Goal: Task Accomplishment & Management: Manage account settings

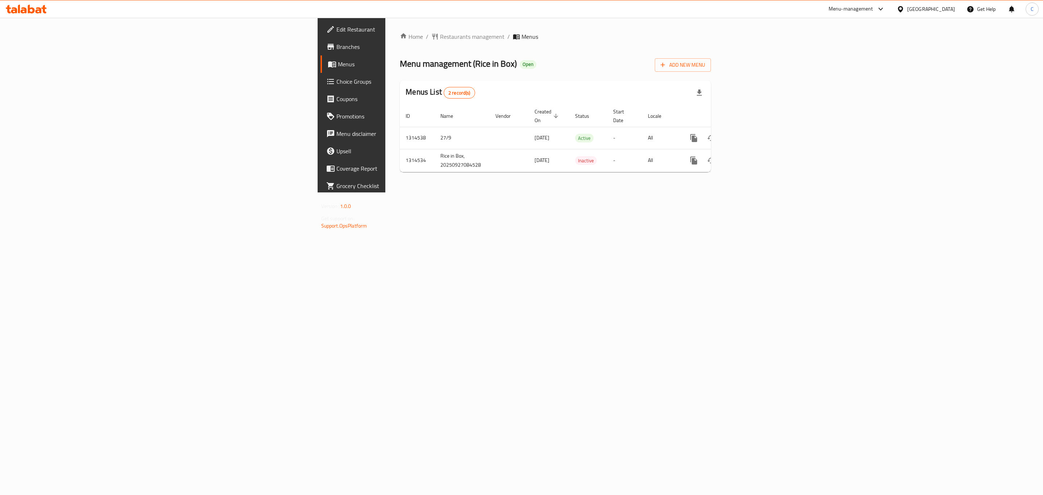
drag, startPoint x: 42, startPoint y: 45, endPoint x: 52, endPoint y: 45, distance: 10.9
click at [336, 45] on span "Branches" at bounding box center [411, 46] width 150 height 9
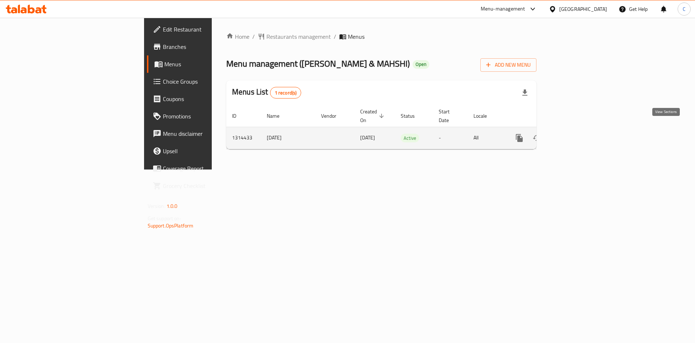
click at [576, 134] on icon "enhanced table" at bounding box center [571, 138] width 9 height 9
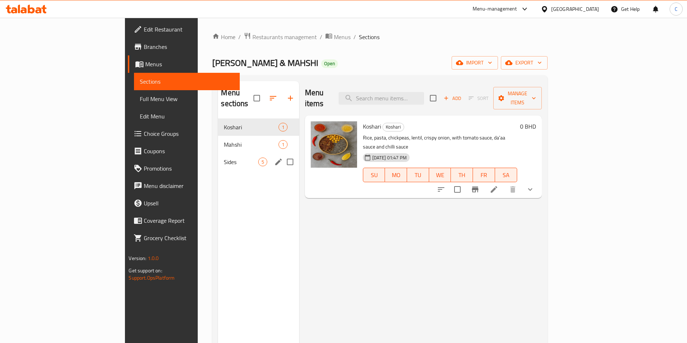
click at [218, 153] on div "Sides 5" at bounding box center [258, 161] width 81 height 17
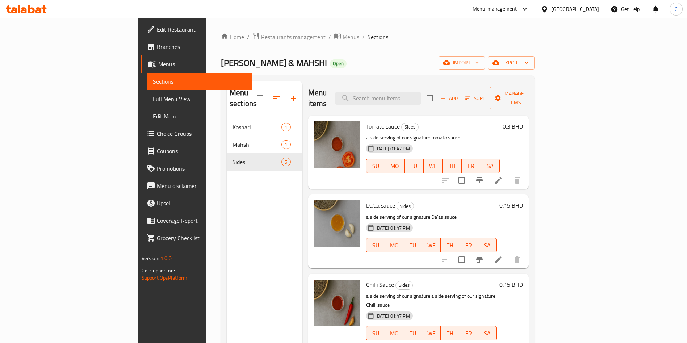
scroll to position [4, 0]
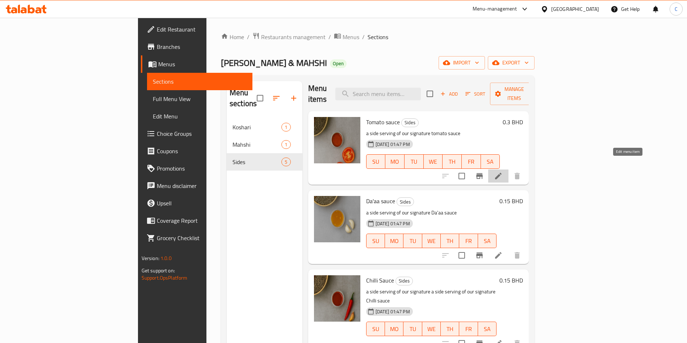
click at [502, 172] on icon at bounding box center [498, 176] width 9 height 9
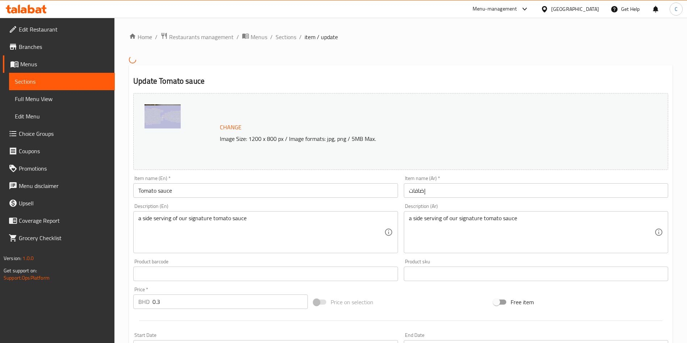
click at [311, 186] on input "Tomato sauce" at bounding box center [265, 190] width 264 height 14
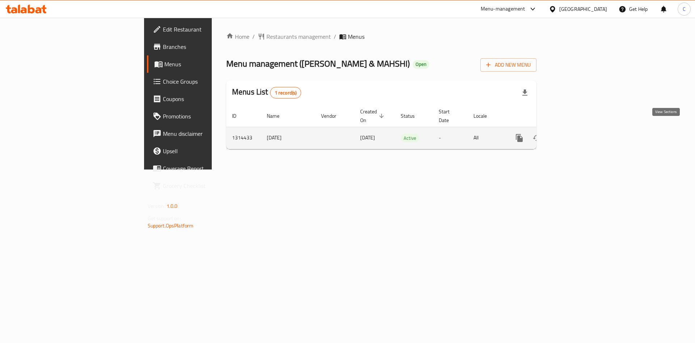
click at [576, 134] on icon "enhanced table" at bounding box center [571, 138] width 9 height 9
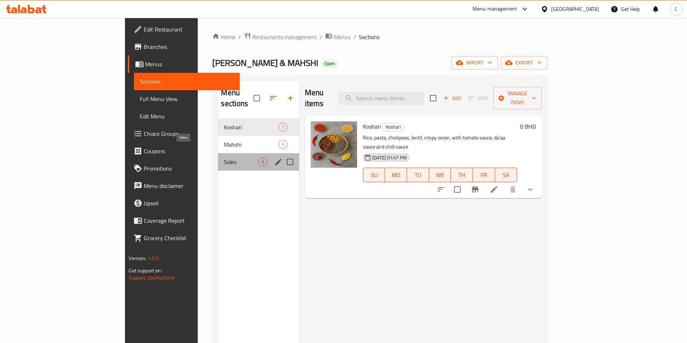
click at [224, 157] on span "Sides" at bounding box center [241, 161] width 34 height 9
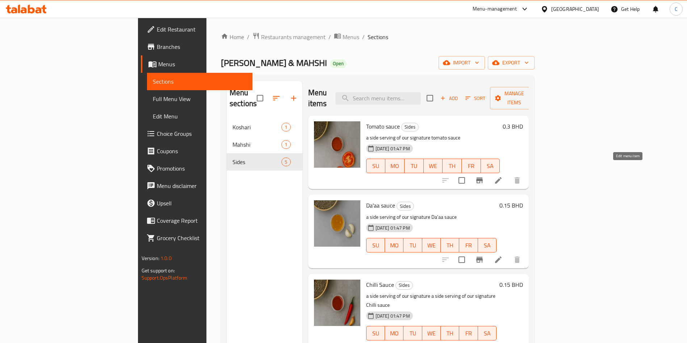
click at [502, 176] on icon at bounding box center [498, 180] width 9 height 9
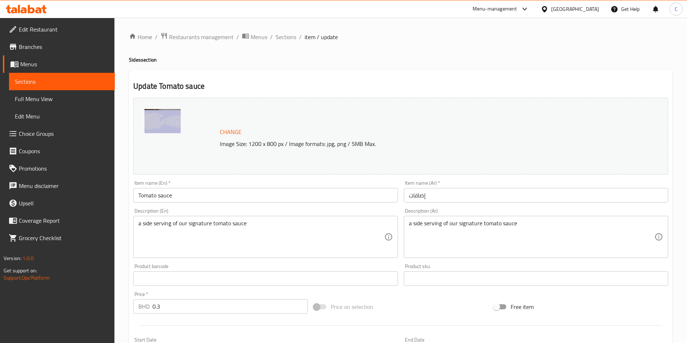
click at [432, 196] on input "إضافات" at bounding box center [536, 195] width 264 height 14
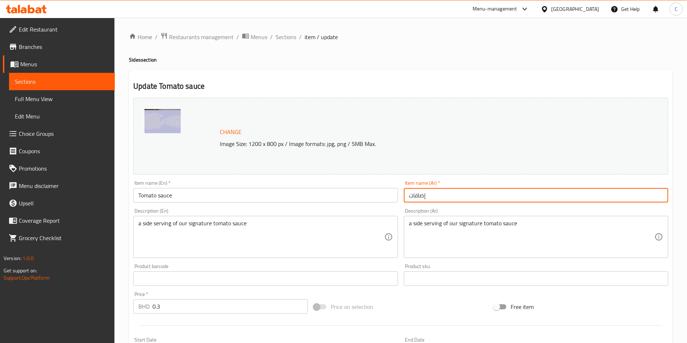
paste input "لصة الطماطم"
type input "صلصة الطماطم"
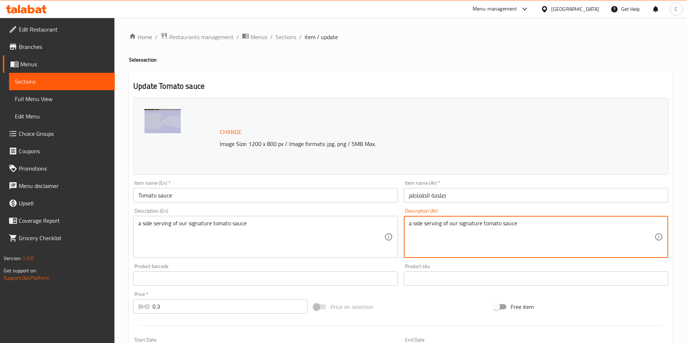
drag, startPoint x: 393, startPoint y: 231, endPoint x: 0, endPoint y: 330, distance: 405.2
click at [0, 330] on div "Edit Restaurant Branches Menus Sections Full Menu View Edit Menu Choice Groups …" at bounding box center [343, 270] width 687 height 504
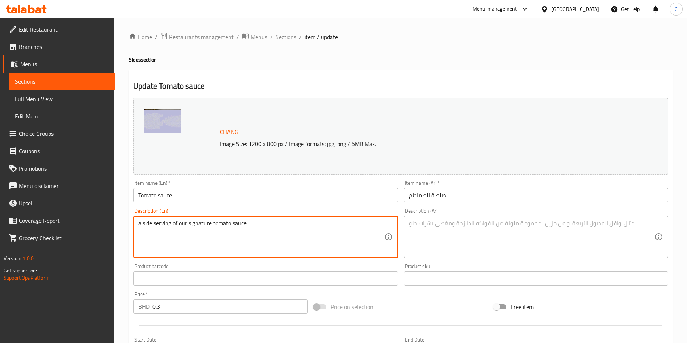
drag, startPoint x: 282, startPoint y: 234, endPoint x: 93, endPoint y: 215, distance: 189.6
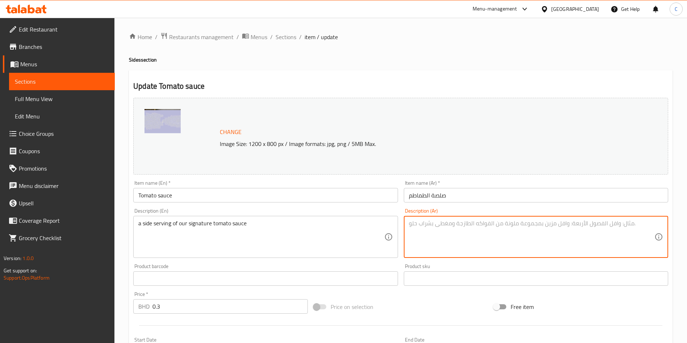
click at [447, 240] on textarea at bounding box center [531, 237] width 245 height 34
paste textarea "طبق جانبي من صلصة الطماطم المميزة لدينا"
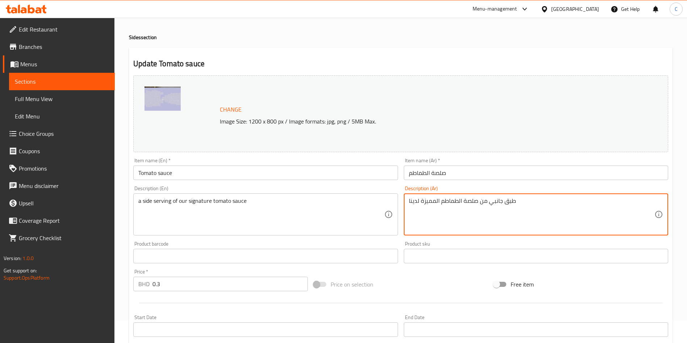
scroll to position [179, 0]
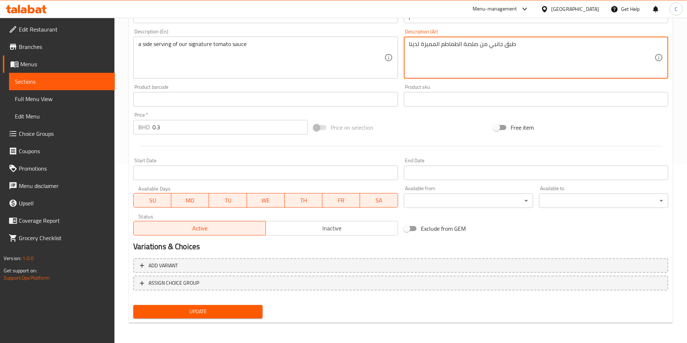
type textarea "طبق جانبي من صلصة الطماطم المميزة لدينا"
click at [211, 308] on span "Update" at bounding box center [198, 311] width 118 height 9
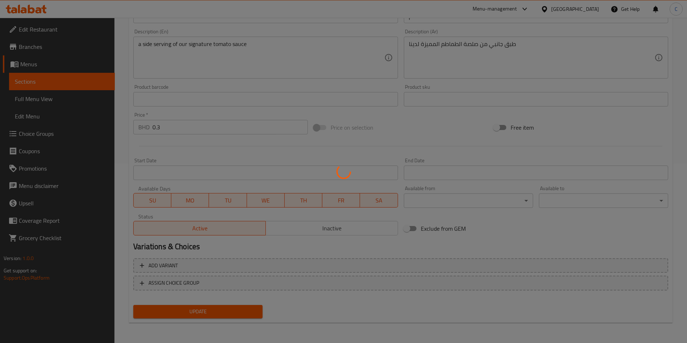
scroll to position [0, 0]
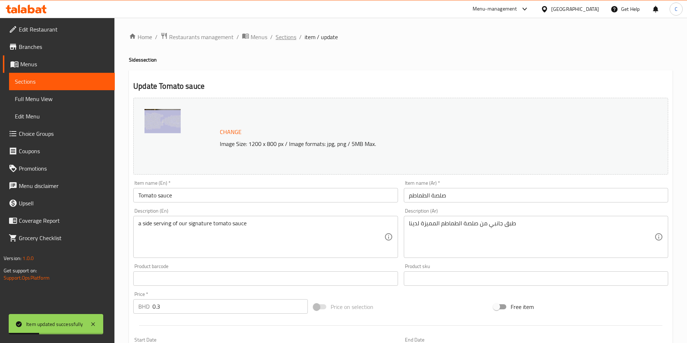
click at [284, 37] on span "Sections" at bounding box center [285, 37] width 21 height 9
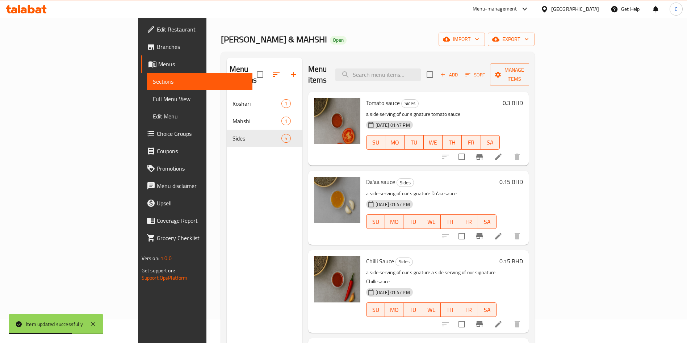
scroll to position [28, 0]
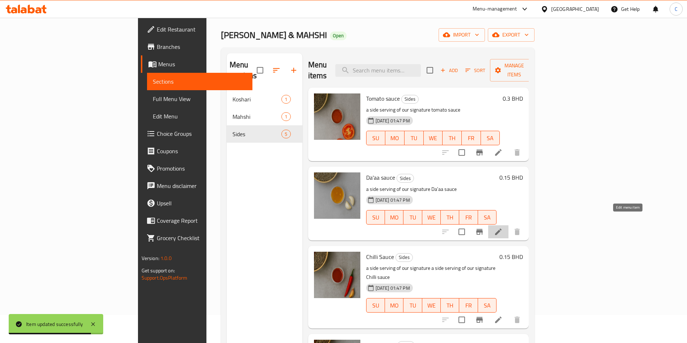
click at [502, 227] on icon at bounding box center [498, 231] width 9 height 9
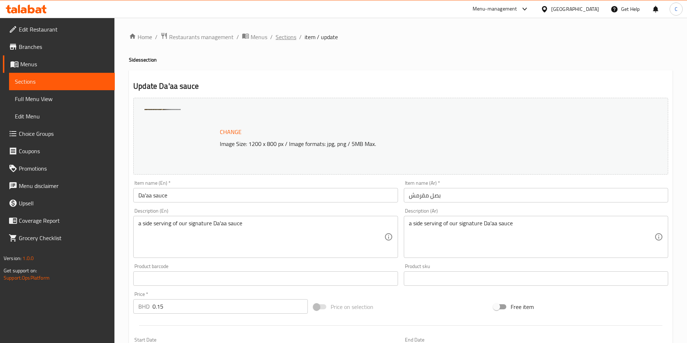
click at [287, 38] on span "Sections" at bounding box center [285, 37] width 21 height 9
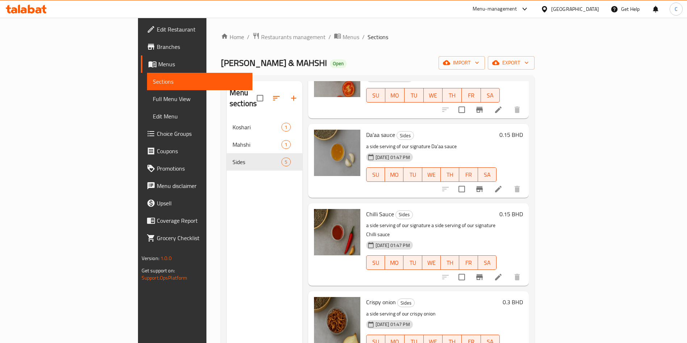
scroll to position [101, 0]
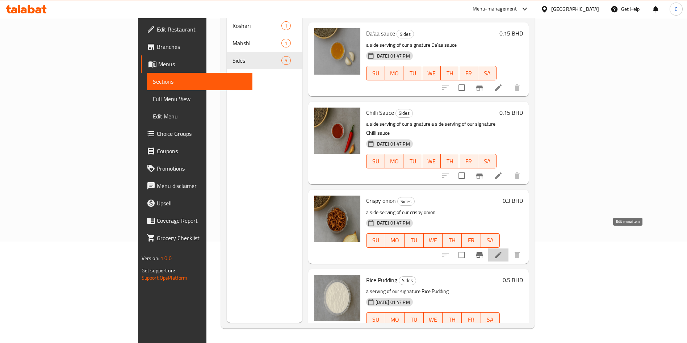
click at [502, 251] on icon at bounding box center [498, 255] width 9 height 9
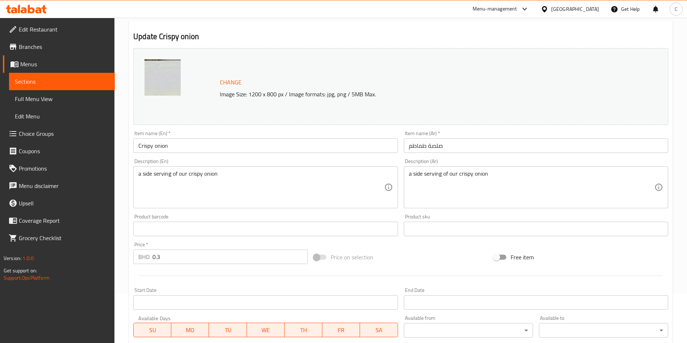
scroll to position [50, 0]
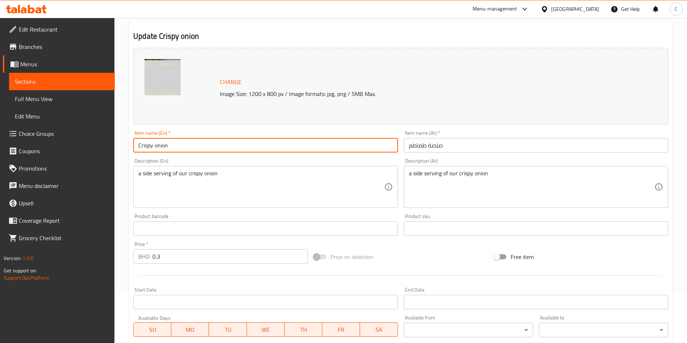
drag, startPoint x: 358, startPoint y: 141, endPoint x: 48, endPoint y: 184, distance: 313.2
click at [48, 184] on div "Edit Restaurant Branches Menus Sections Full Menu View Edit Menu Choice Groups …" at bounding box center [343, 220] width 687 height 504
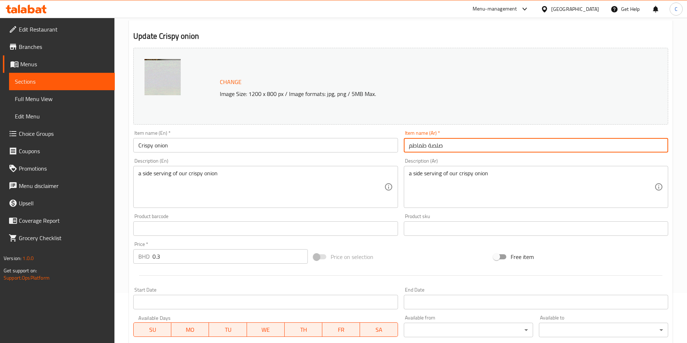
click at [423, 143] on input "صلصة طماطم" at bounding box center [536, 145] width 264 height 14
paste input "صل مقرمش"
type input "بصل مقرمش"
click at [371, 159] on div "Description (En) a side serving of our crispy onion Description (En)" at bounding box center [265, 183] width 264 height 50
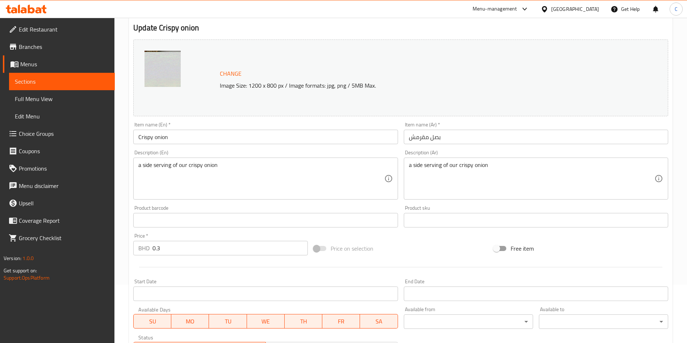
scroll to position [59, 0]
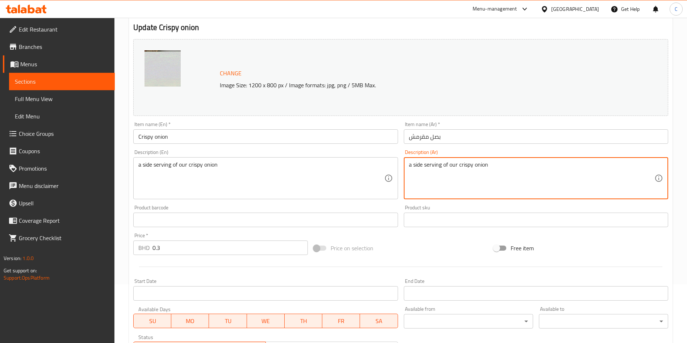
drag, startPoint x: 516, startPoint y: 178, endPoint x: 294, endPoint y: 174, distance: 222.0
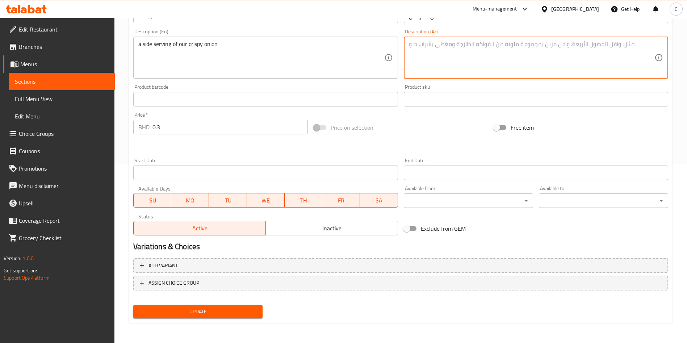
click at [156, 309] on span "Update" at bounding box center [198, 311] width 118 height 9
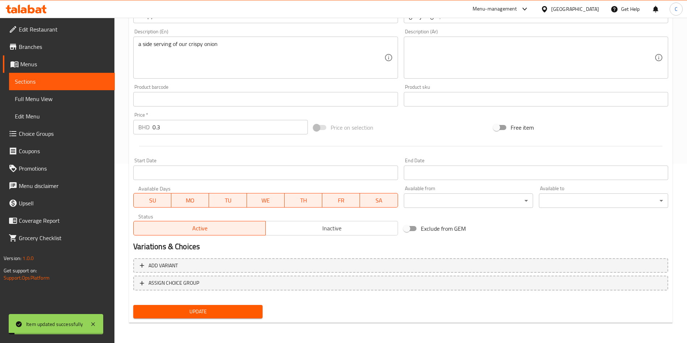
scroll to position [0, 0]
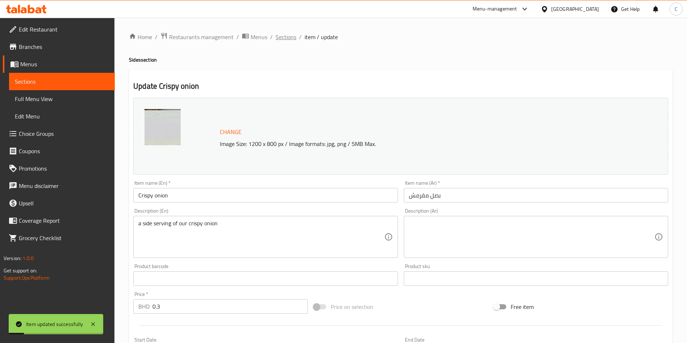
click at [287, 41] on span "Sections" at bounding box center [285, 37] width 21 height 9
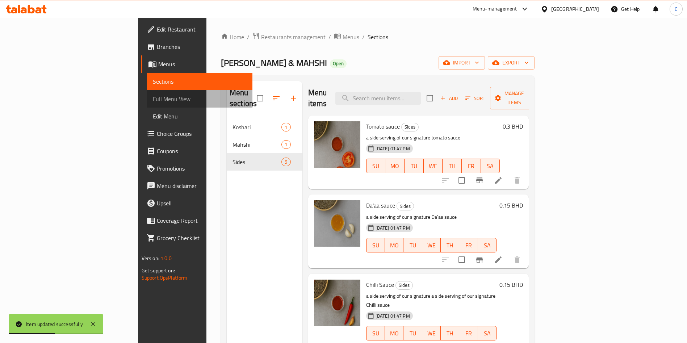
click at [153, 98] on span "Full Menu View" at bounding box center [200, 98] width 94 height 9
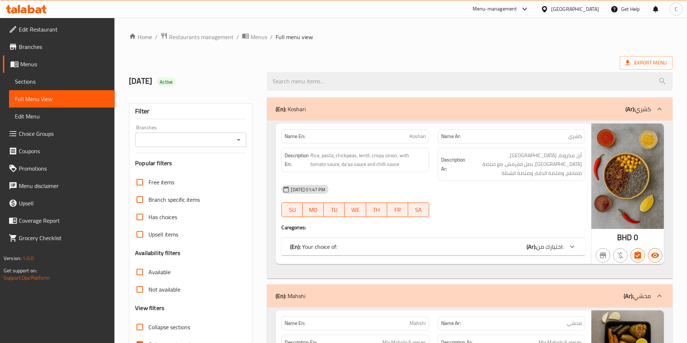
click at [24, 64] on span "Menus" at bounding box center [64, 64] width 89 height 9
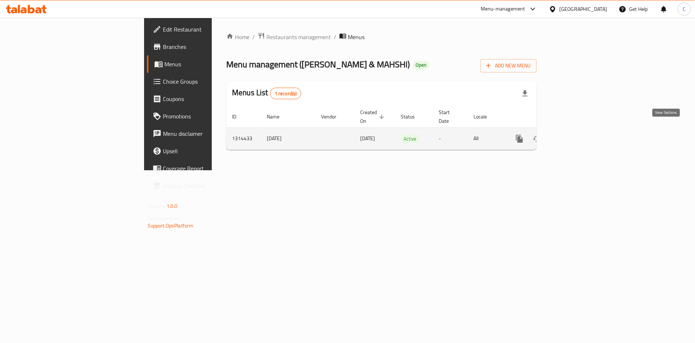
click at [575, 135] on icon "enhanced table" at bounding box center [571, 138] width 7 height 7
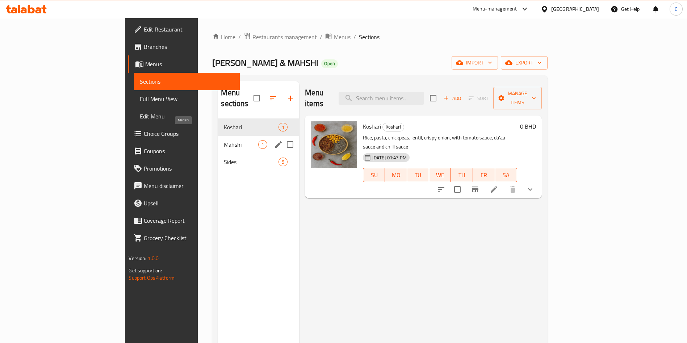
click at [224, 140] on span "Mahshi" at bounding box center [241, 144] width 34 height 9
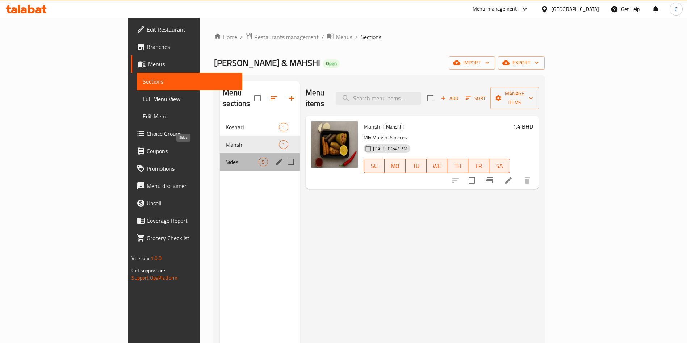
click at [226, 157] on span "Sides" at bounding box center [242, 161] width 33 height 9
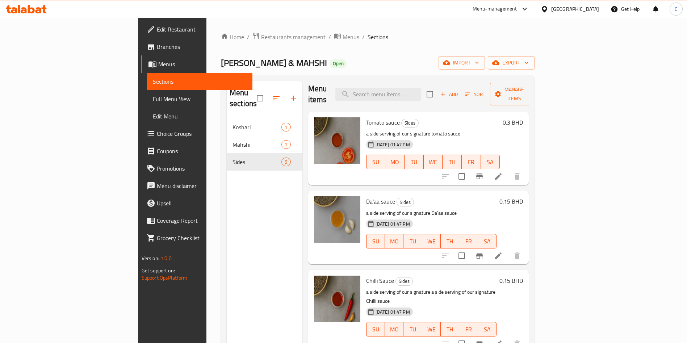
scroll to position [5, 0]
click at [502, 250] on icon at bounding box center [498, 254] width 9 height 9
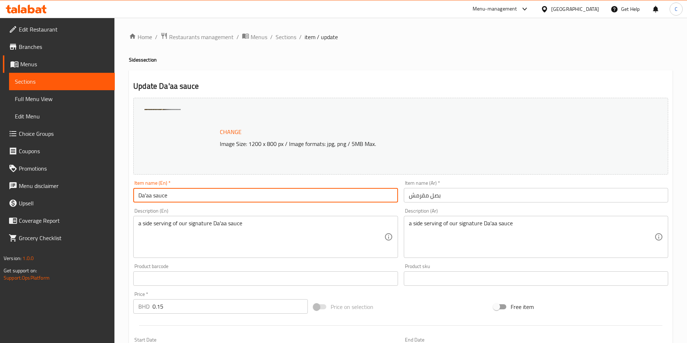
click at [205, 200] on input "Da'aa sauce" at bounding box center [265, 195] width 264 height 14
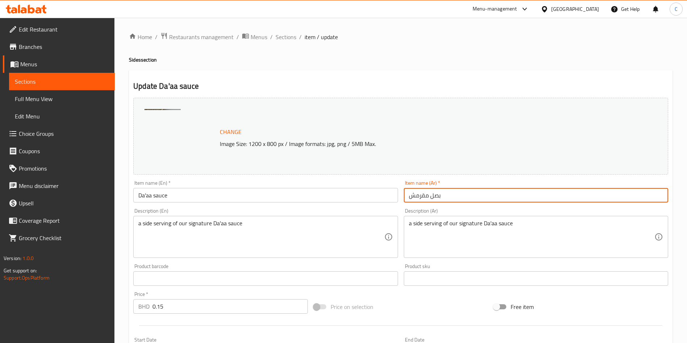
click at [450, 193] on input "بصل مقرمش" at bounding box center [536, 195] width 264 height 14
paste input "لصة دعاء"
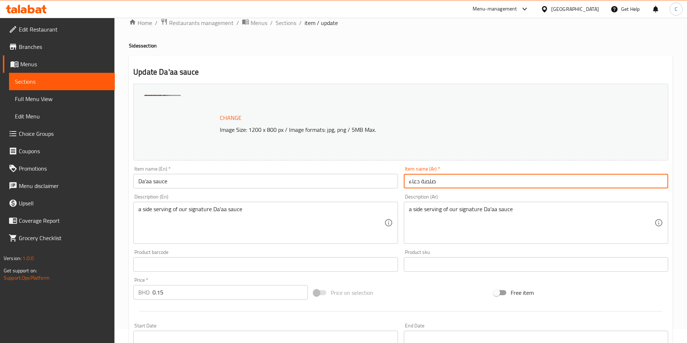
scroll to position [15, 0]
type input "صلصة دعاء"
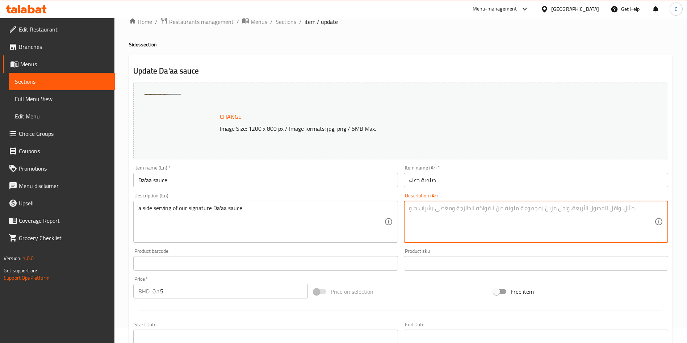
scroll to position [179, 0]
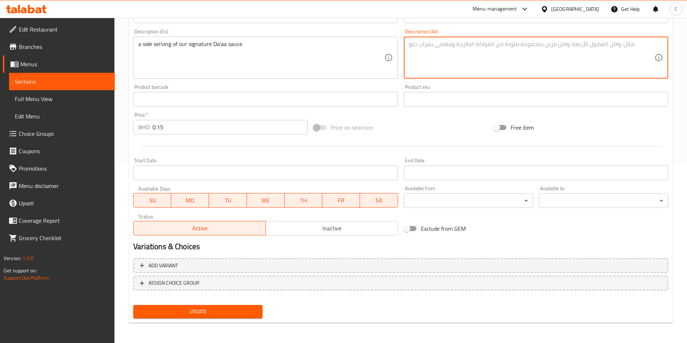
click at [204, 305] on button "Update" at bounding box center [197, 311] width 129 height 13
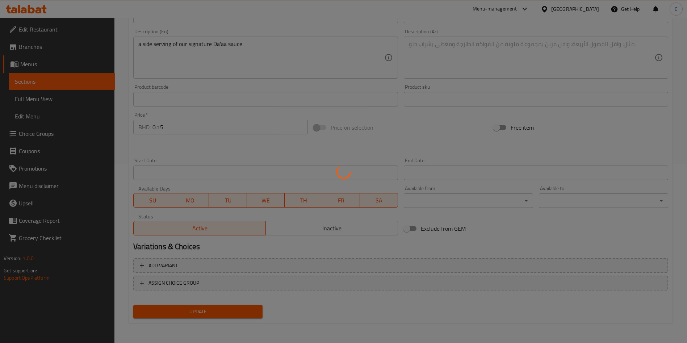
scroll to position [0, 0]
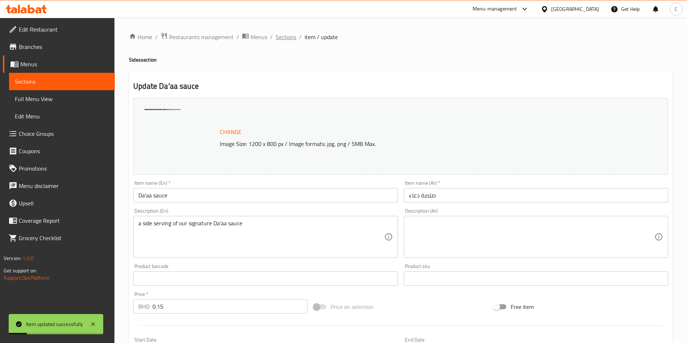
click at [285, 36] on span "Sections" at bounding box center [285, 37] width 21 height 9
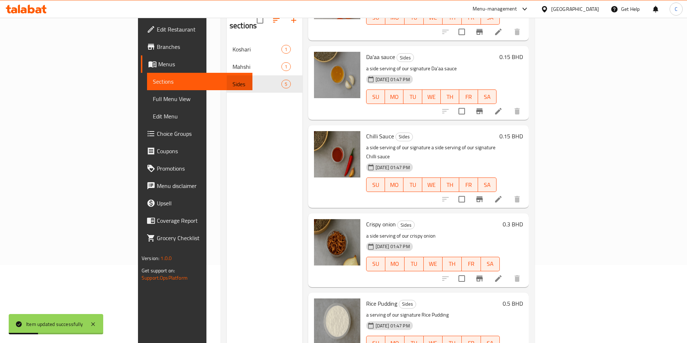
scroll to position [81, 0]
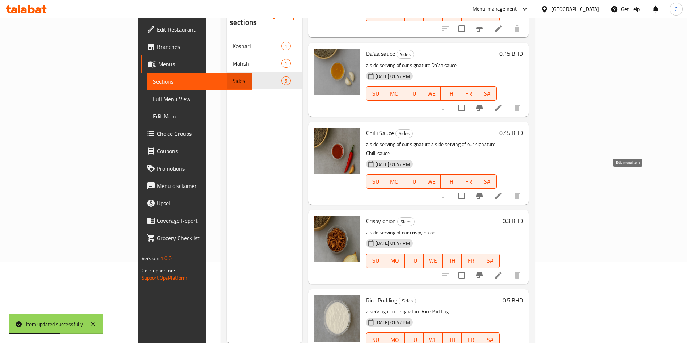
drag, startPoint x: 626, startPoint y: 176, endPoint x: 502, endPoint y: 142, distance: 128.2
click at [500, 157] on div "26-09-2025 01:47 PM SU MO TU WE TH FR SA" at bounding box center [431, 176] width 136 height 39
click at [501, 193] on icon at bounding box center [498, 196] width 7 height 7
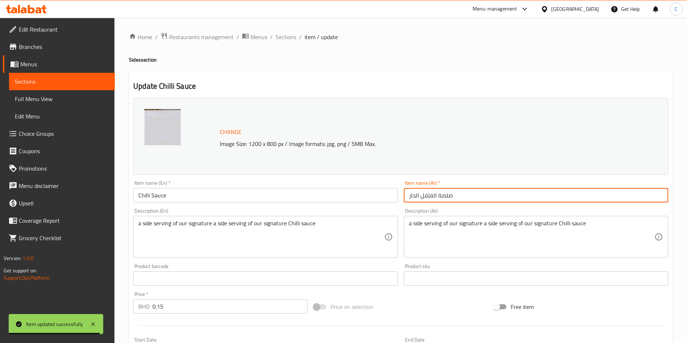
drag, startPoint x: 457, startPoint y: 196, endPoint x: 368, endPoint y: 183, distance: 90.0
click at [368, 183] on div "Change Image Size: 1200 x 800 px / Image formats: jpg, png / 5MB Max. Item name…" at bounding box center [400, 256] width 540 height 323
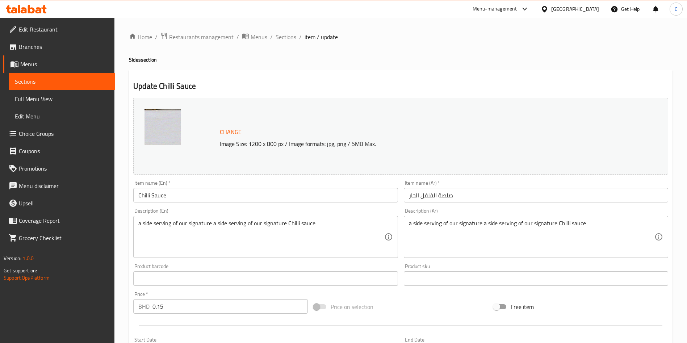
click at [151, 130] on img at bounding box center [162, 127] width 36 height 36
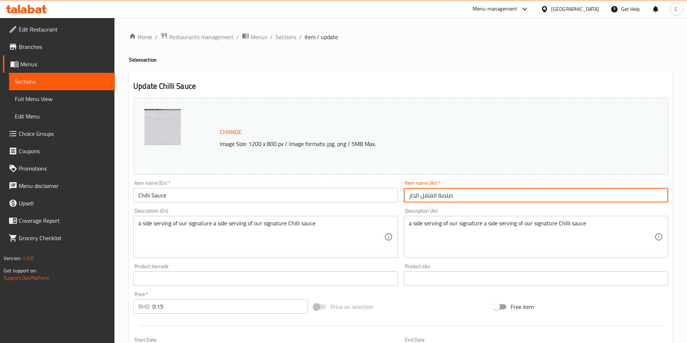
drag, startPoint x: 430, startPoint y: 194, endPoint x: 416, endPoint y: 194, distance: 14.1
click at [416, 194] on input "صلصة الفلفل الحار" at bounding box center [536, 195] width 264 height 14
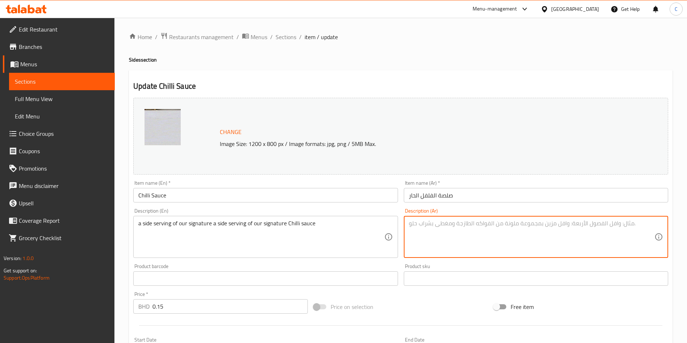
scroll to position [179, 0]
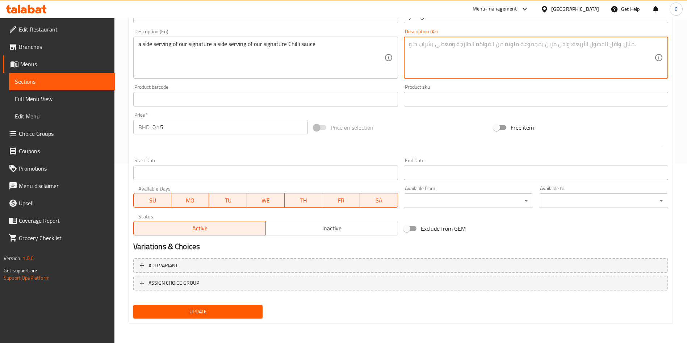
click at [235, 320] on div "Update" at bounding box center [197, 311] width 135 height 19
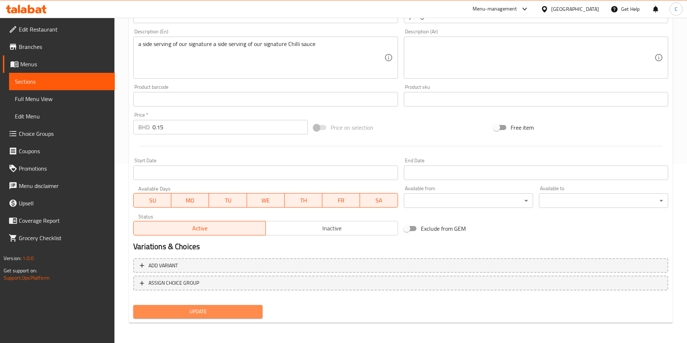
drag, startPoint x: 236, startPoint y: 313, endPoint x: 148, endPoint y: 310, distance: 87.3
click at [148, 310] on span "Update" at bounding box center [198, 311] width 118 height 9
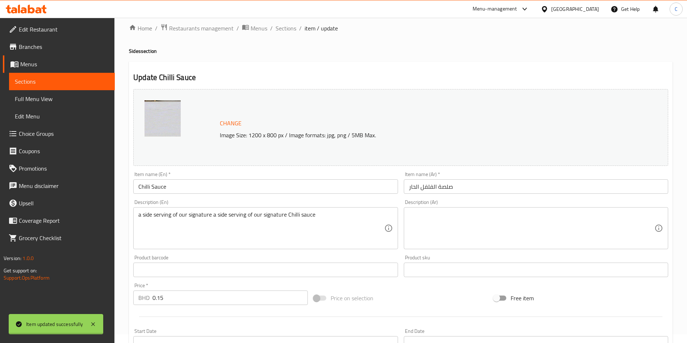
scroll to position [0, 0]
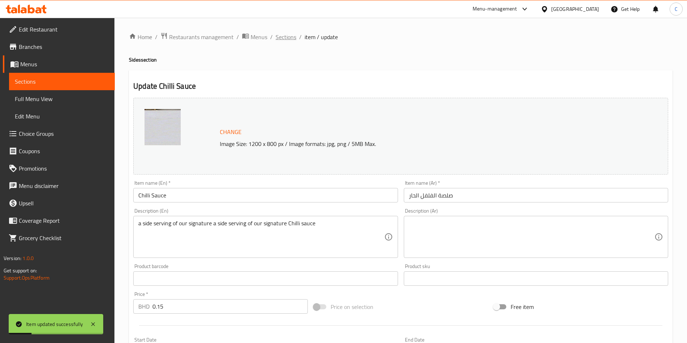
click at [285, 39] on span "Sections" at bounding box center [285, 37] width 21 height 9
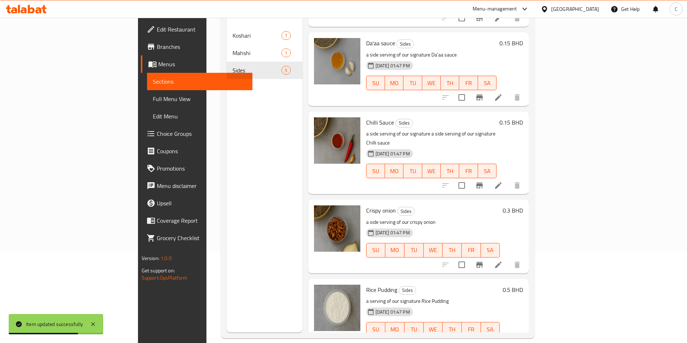
scroll to position [101, 0]
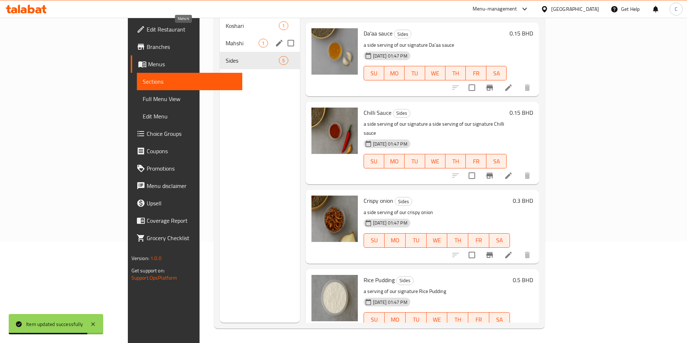
drag, startPoint x: 143, startPoint y: 29, endPoint x: 227, endPoint y: 316, distance: 298.7
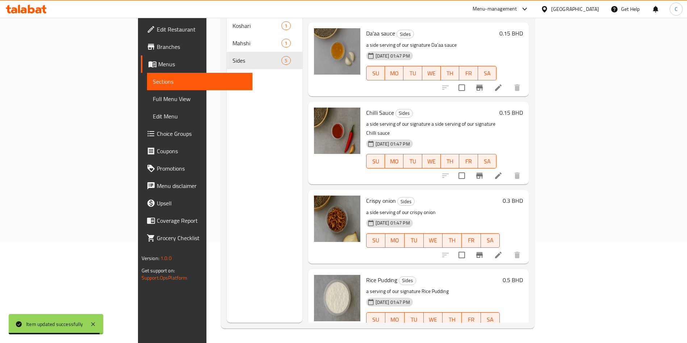
drag, startPoint x: 227, startPoint y: 316, endPoint x: 166, endPoint y: 188, distance: 141.9
click at [227, 188] on div "Menu sections Koshari 1 Mahshi 1 Sides 5" at bounding box center [265, 151] width 76 height 343
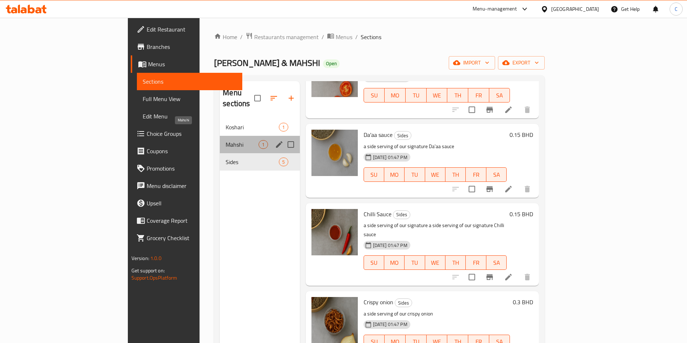
drag, startPoint x: 161, startPoint y: 132, endPoint x: 152, endPoint y: 129, distance: 9.4
click at [226, 140] on span "Mahshi" at bounding box center [242, 144] width 33 height 9
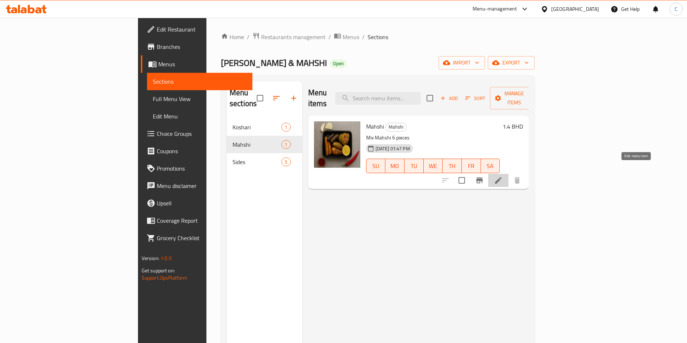
click at [502, 176] on icon at bounding box center [498, 180] width 9 height 9
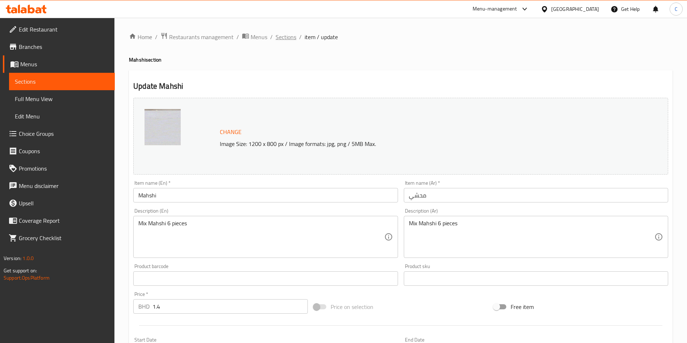
click at [282, 36] on span "Sections" at bounding box center [285, 37] width 21 height 9
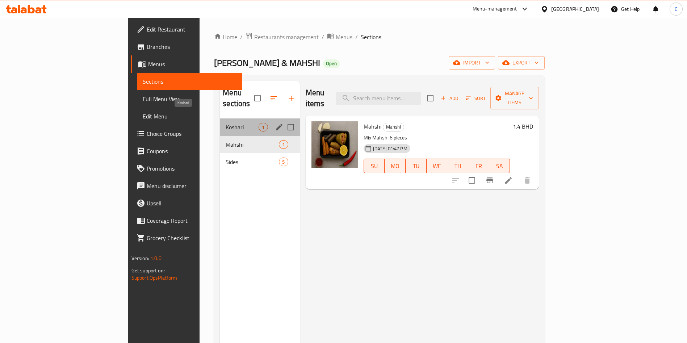
click at [226, 123] on span "Koshari" at bounding box center [242, 127] width 33 height 9
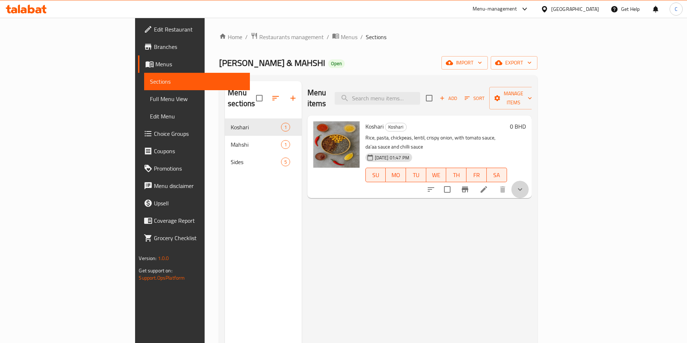
click at [529, 181] on button "show more" at bounding box center [519, 189] width 17 height 17
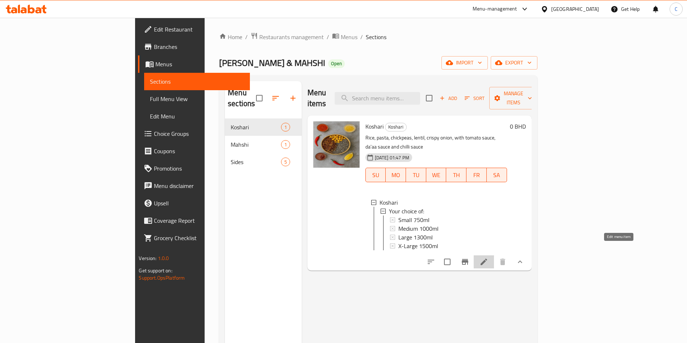
click at [488, 257] on icon at bounding box center [483, 261] width 9 height 9
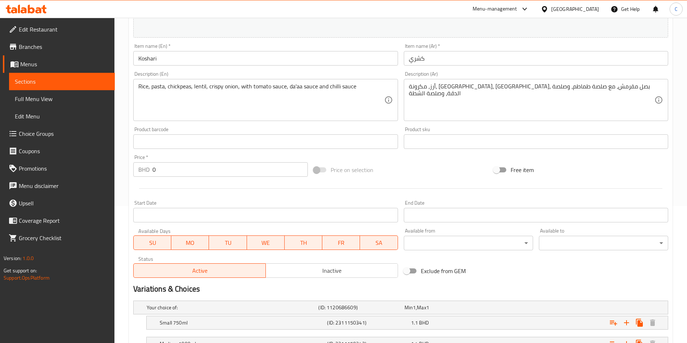
scroll to position [237, 0]
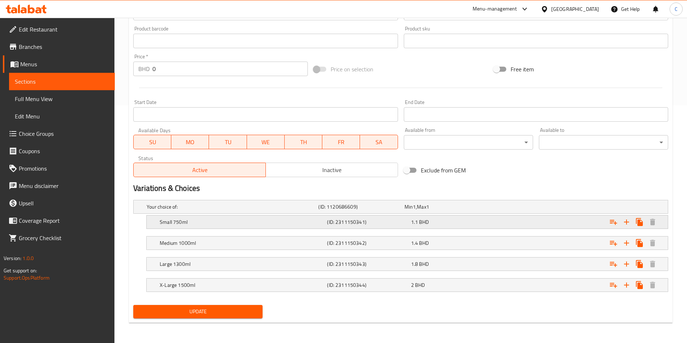
click at [280, 218] on div "Small 750ml" at bounding box center [241, 222] width 167 height 10
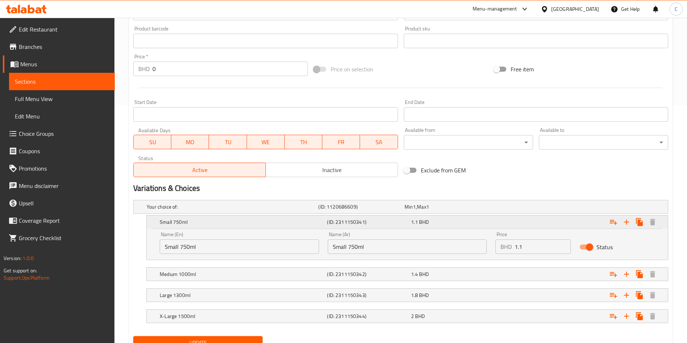
scroll to position [269, 0]
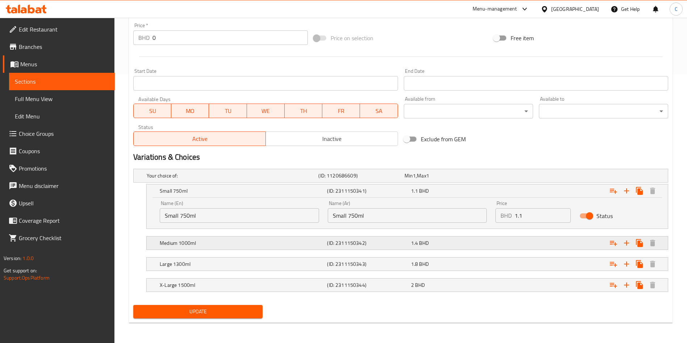
click at [272, 236] on div "Medium 1000ml (ID: 2311150342) 1.4 BHD" at bounding box center [409, 243] width 502 height 16
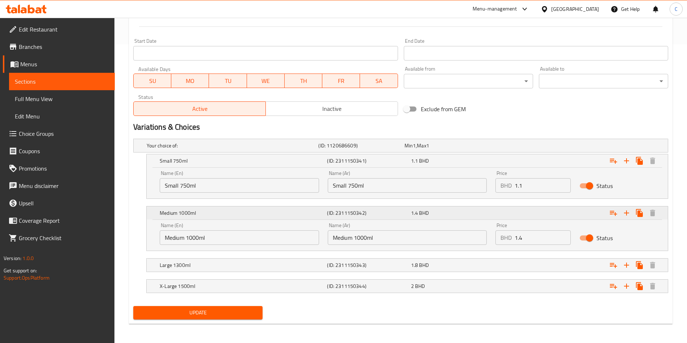
scroll to position [300, 0]
click at [264, 265] on h5 "Large 1300ml" at bounding box center [242, 263] width 164 height 7
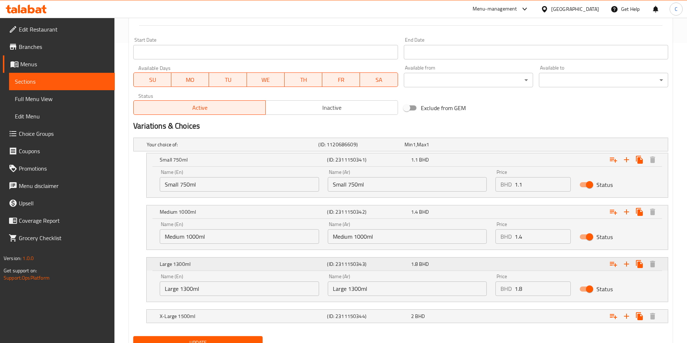
scroll to position [331, 0]
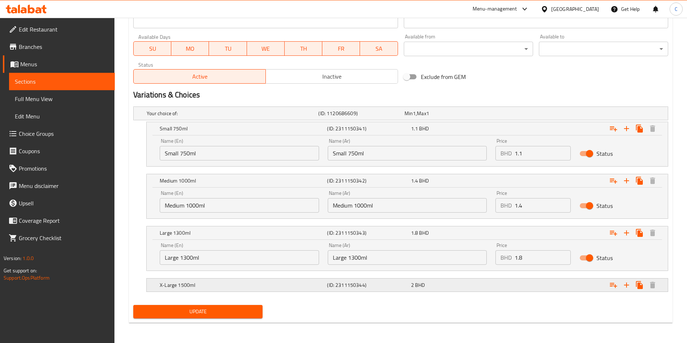
click at [260, 287] on h5 "X-Large 1500ml" at bounding box center [242, 284] width 164 height 7
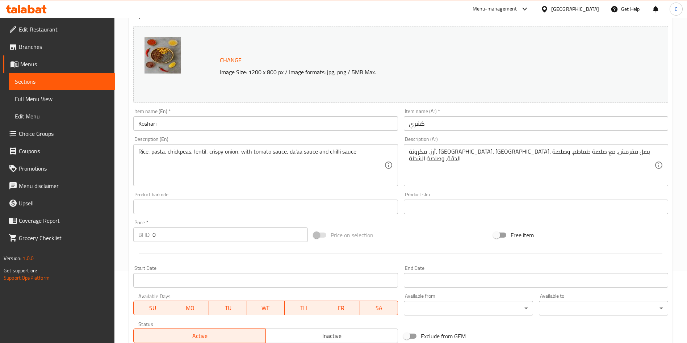
scroll to position [0, 0]
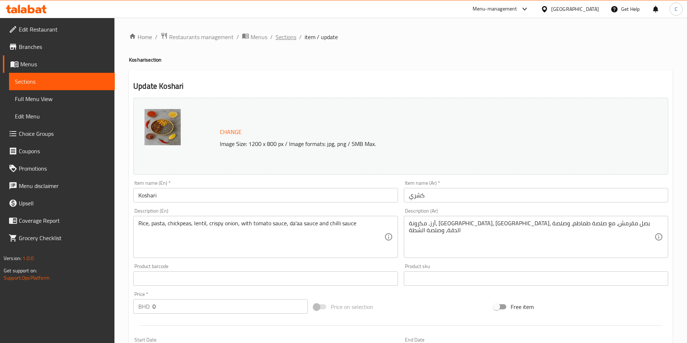
click at [284, 35] on span "Sections" at bounding box center [285, 37] width 21 height 9
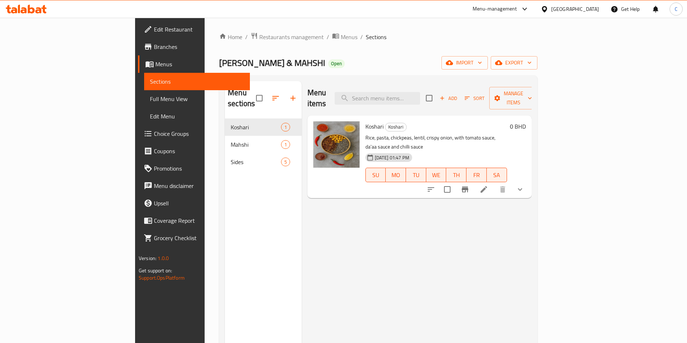
scroll to position [101, 0]
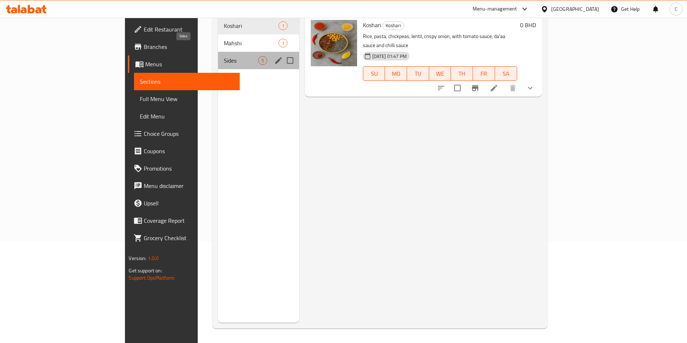
click at [224, 56] on span "Sides" at bounding box center [241, 60] width 34 height 9
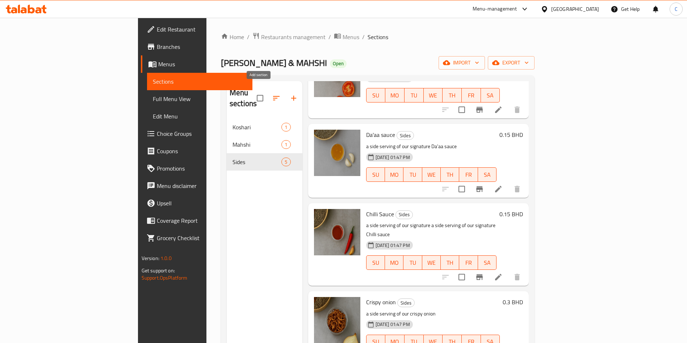
drag, startPoint x: 257, startPoint y: 94, endPoint x: 228, endPoint y: 193, distance: 103.0
click at [228, 193] on div "Menu sections Koshari 1 Mahshi 1 Sides 5" at bounding box center [265, 252] width 76 height 343
click at [289, 94] on icon "button" at bounding box center [293, 98] width 9 height 9
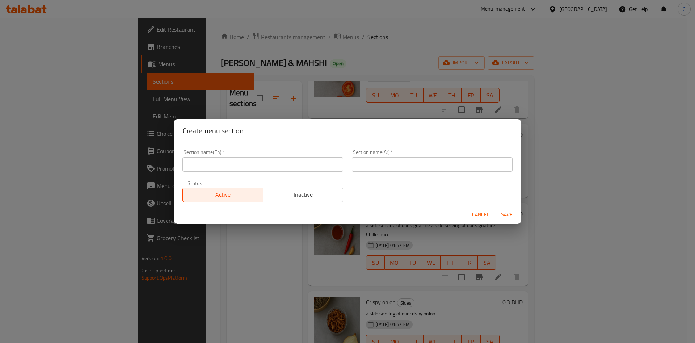
click at [475, 214] on span "Cancel" at bounding box center [480, 214] width 17 height 9
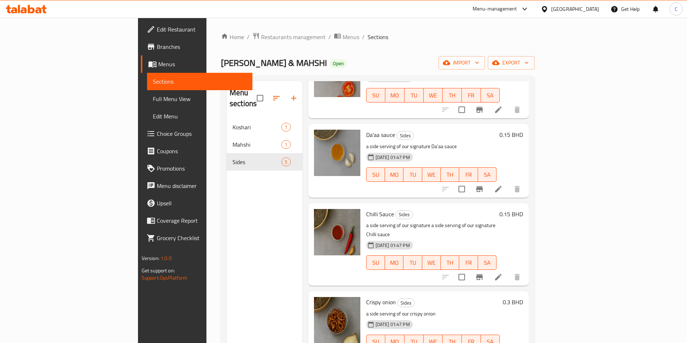
scroll to position [101, 0]
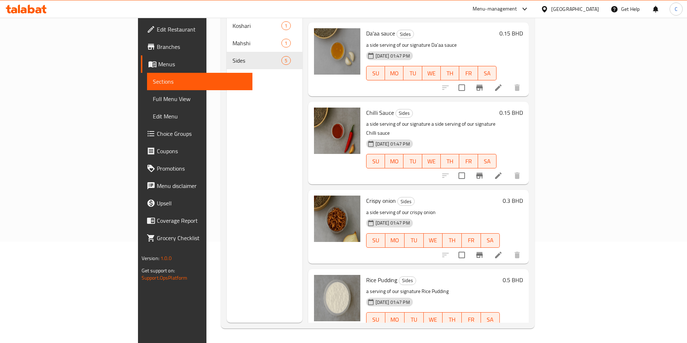
drag, startPoint x: 635, startPoint y: 320, endPoint x: 442, endPoint y: 261, distance: 201.7
click at [442, 275] on h6 "Rice Pudding Sides" at bounding box center [433, 280] width 134 height 10
click at [508, 327] on li at bounding box center [498, 333] width 20 height 13
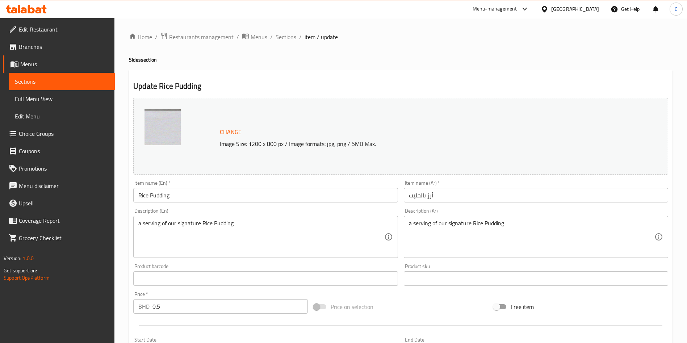
click at [195, 194] on input "Rice Pudding" at bounding box center [265, 195] width 264 height 14
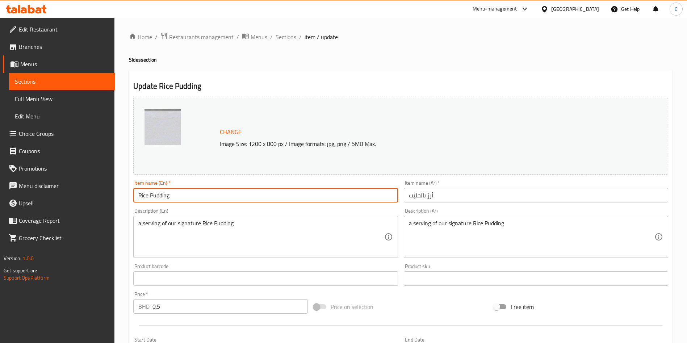
click at [445, 193] on input "أرز بالحليب" at bounding box center [536, 195] width 264 height 14
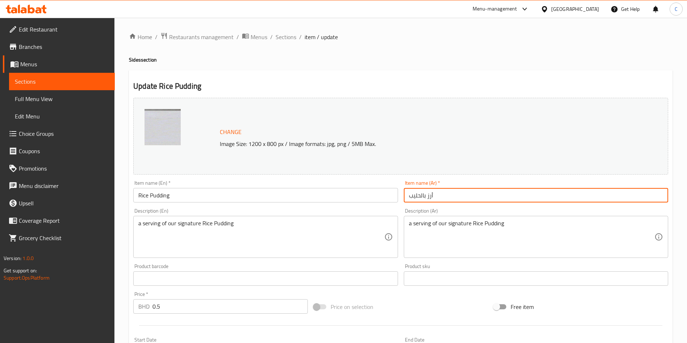
click at [445, 193] on input "أرز بالحليب" at bounding box center [536, 195] width 264 height 14
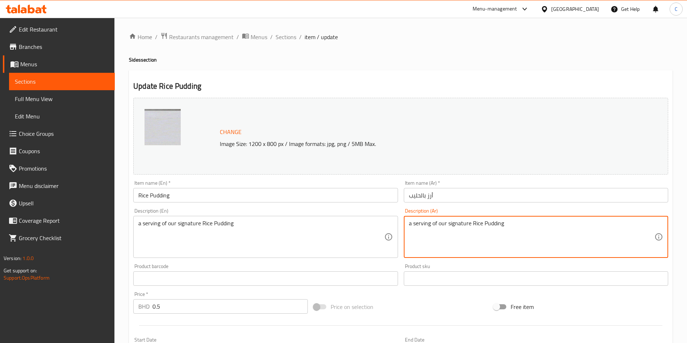
drag, startPoint x: 513, startPoint y: 236, endPoint x: 239, endPoint y: 206, distance: 275.8
drag, startPoint x: 239, startPoint y: 206, endPoint x: 533, endPoint y: 222, distance: 294.8
drag, startPoint x: 533, startPoint y: 222, endPoint x: 520, endPoint y: 222, distance: 13.4
click at [520, 222] on textarea "a serving of our signature Rice Pudding" at bounding box center [531, 237] width 245 height 34
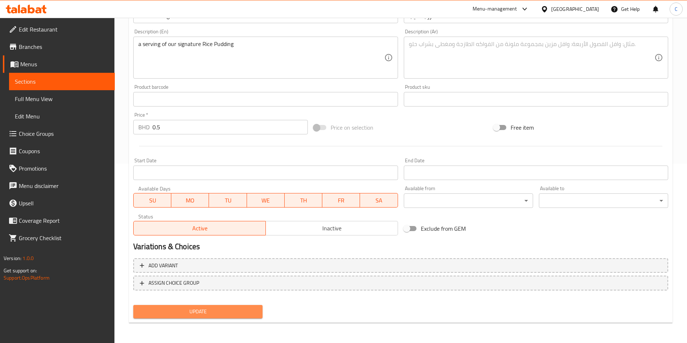
click at [170, 305] on button "Update" at bounding box center [197, 311] width 129 height 13
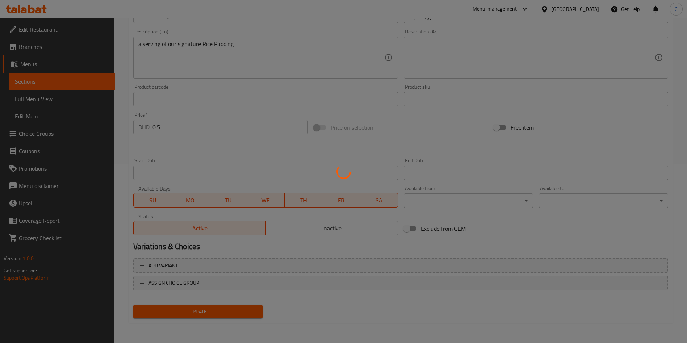
scroll to position [0, 0]
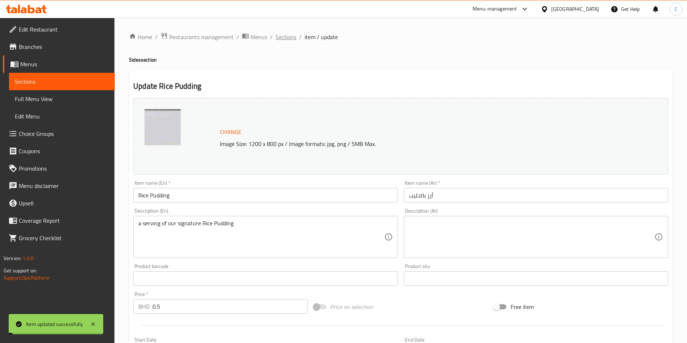
click at [283, 33] on span "Sections" at bounding box center [285, 37] width 21 height 9
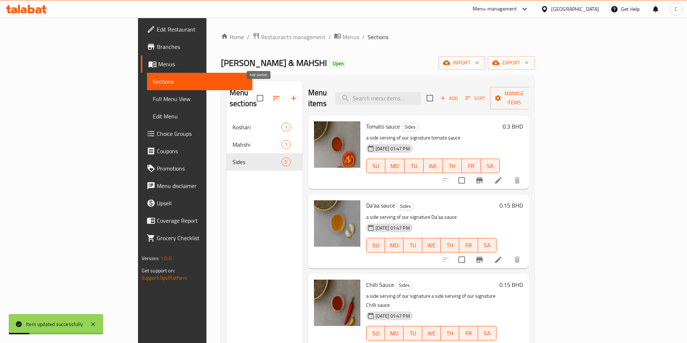
click at [291, 96] on icon "button" at bounding box center [293, 98] width 5 height 5
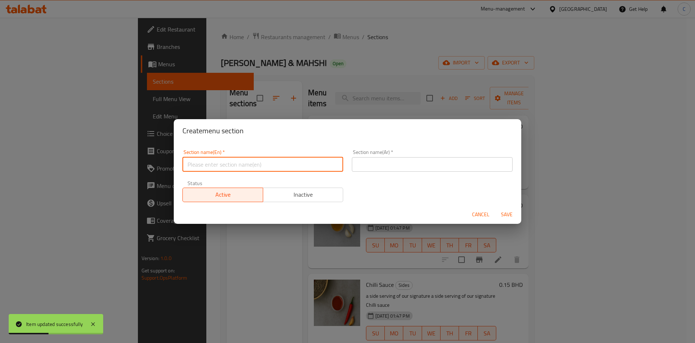
click at [303, 164] on input "text" at bounding box center [262, 164] width 161 height 14
paste input "Rice Pudding"
type input "Rice Pudding"
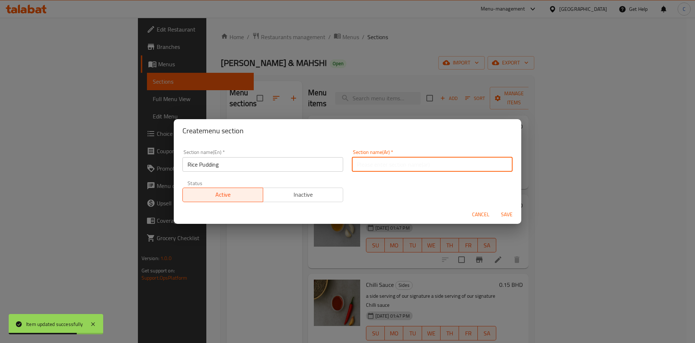
click at [463, 162] on input "text" at bounding box center [432, 164] width 161 height 14
paste input "أرز بالحليب"
type input "أرز بالحليب"
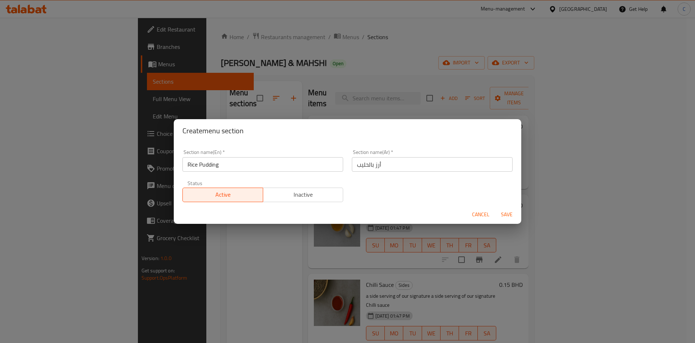
drag, startPoint x: 502, startPoint y: 209, endPoint x: 418, endPoint y: 180, distance: 89.2
click at [418, 180] on div "Section name(En)   * Rice Pudding Section name(En) * Section name(Ar)   * أرز ب…" at bounding box center [347, 175] width 339 height 61
click at [504, 215] on span "Save" at bounding box center [506, 214] width 17 height 9
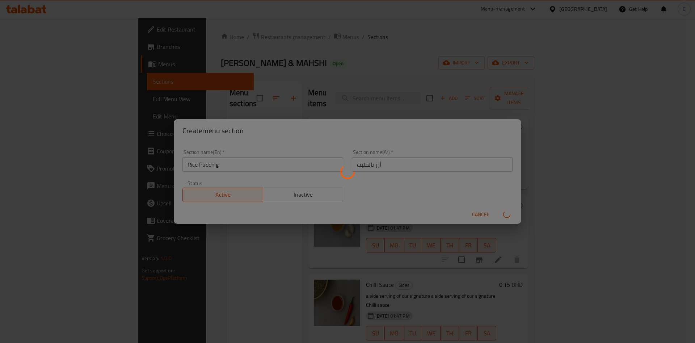
click at [185, 282] on div at bounding box center [347, 171] width 695 height 343
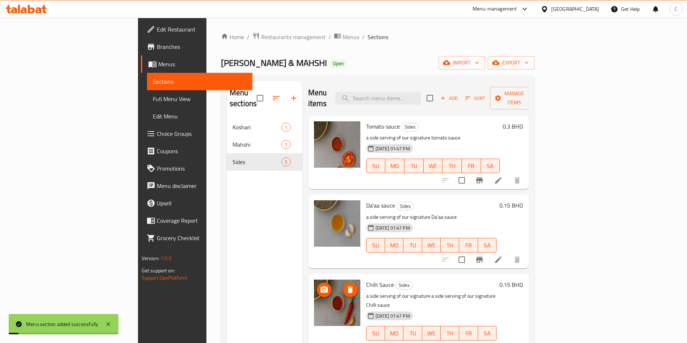
scroll to position [71, 0]
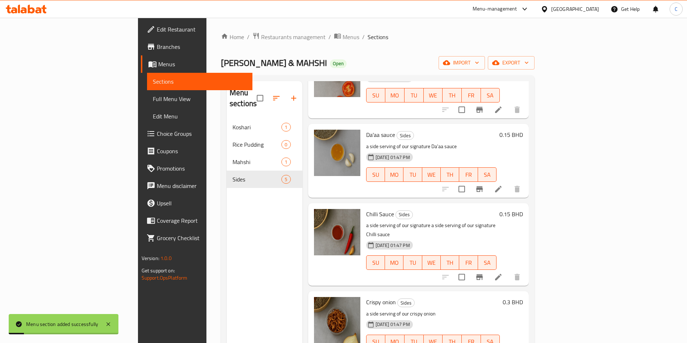
click at [549, 308] on div "Home / Restaurants management / Menus / Sections KOSHARI & MAHSHI Open import e…" at bounding box center [377, 231] width 342 height 426
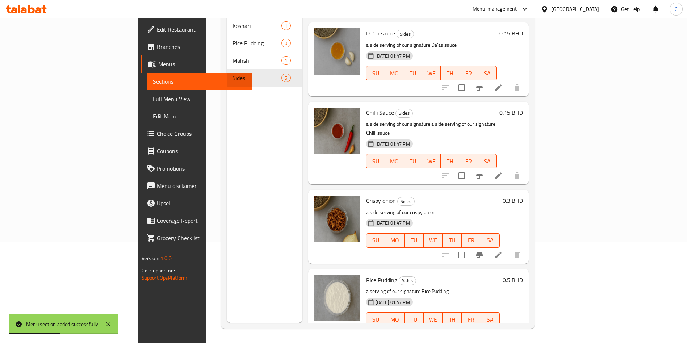
drag, startPoint x: 631, startPoint y: 320, endPoint x: 382, endPoint y: 261, distance: 256.3
click at [382, 275] on h6 "Rice Pudding Sides" at bounding box center [433, 280] width 134 height 10
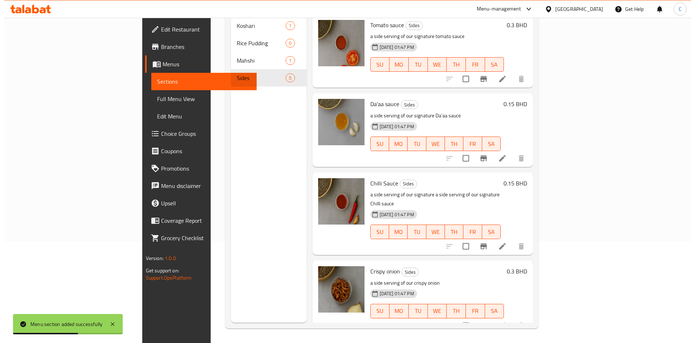
scroll to position [0, 0]
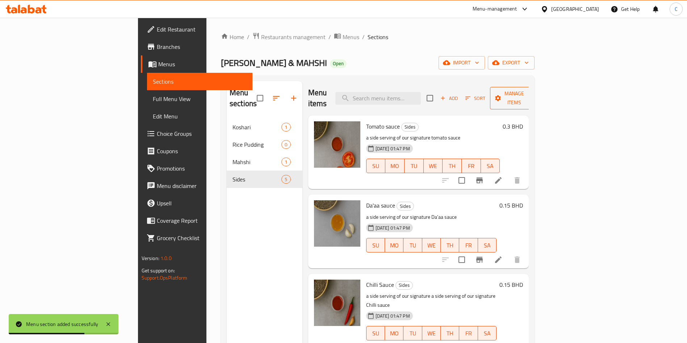
click at [534, 94] on icon "button" at bounding box center [530, 97] width 7 height 7
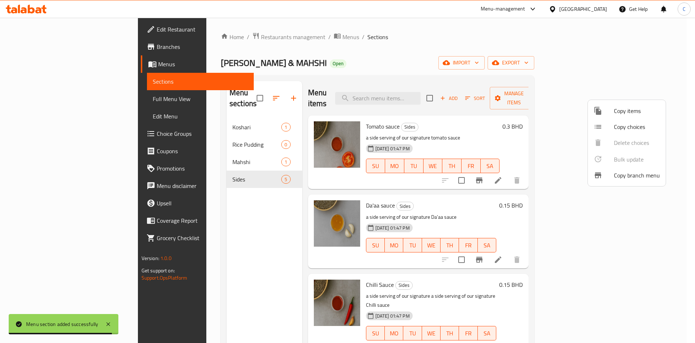
drag, startPoint x: 618, startPoint y: 110, endPoint x: 533, endPoint y: 77, distance: 91.6
click at [533, 77] on div at bounding box center [347, 171] width 695 height 343
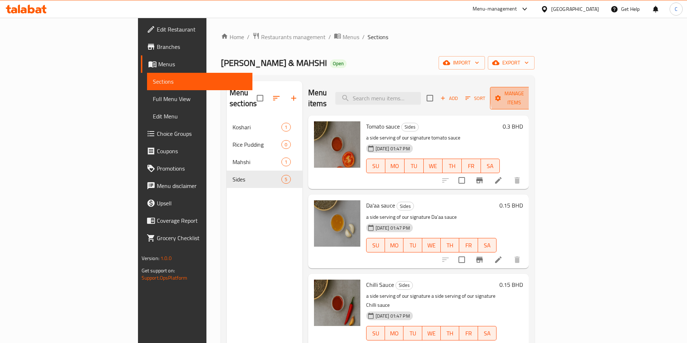
click at [534, 94] on icon "button" at bounding box center [530, 97] width 7 height 7
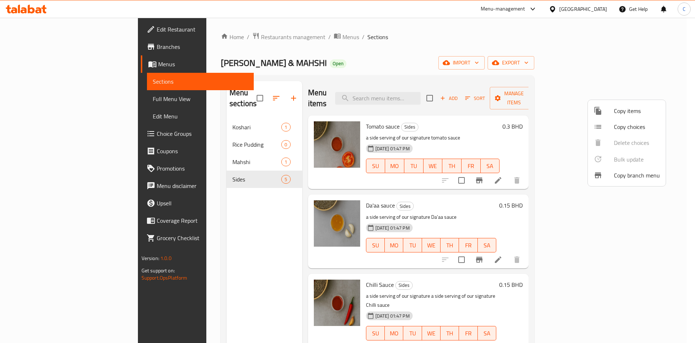
click at [630, 112] on span "Copy items" at bounding box center [637, 110] width 46 height 9
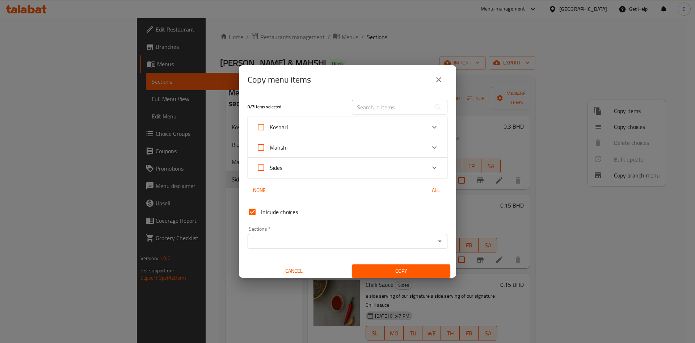
scroll to position [4, 0]
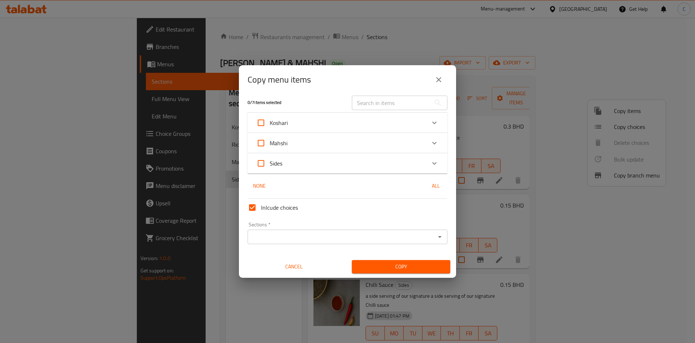
drag, startPoint x: 313, startPoint y: 170, endPoint x: 308, endPoint y: 163, distance: 8.8
click at [308, 163] on div "Sides" at bounding box center [340, 163] width 169 height 17
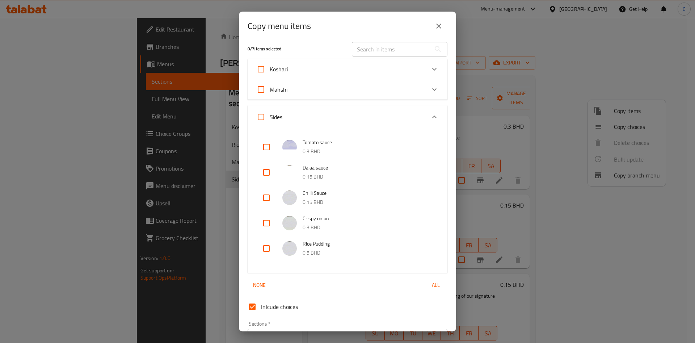
scroll to position [50, 0]
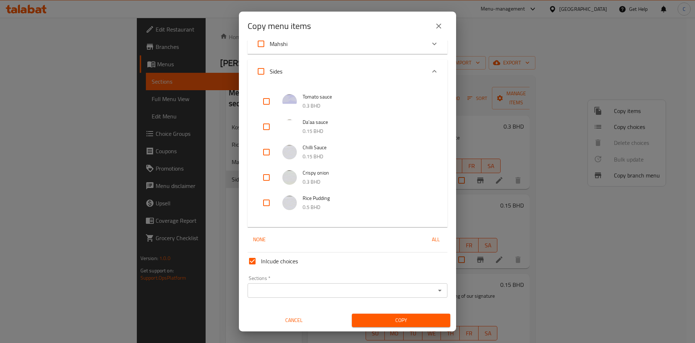
click at [270, 199] on input "checkbox" at bounding box center [266, 202] width 17 height 17
checkbox input "true"
click at [288, 289] on input "Sections   *" at bounding box center [342, 290] width 184 height 10
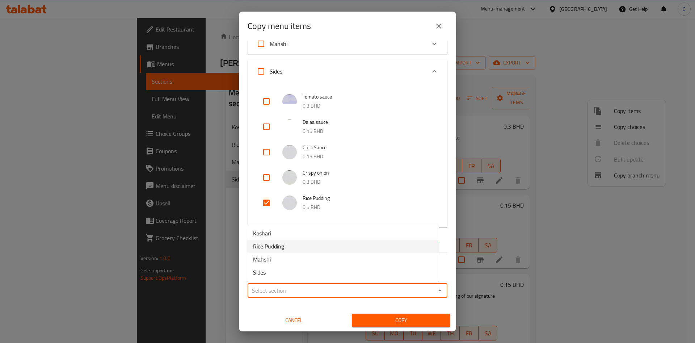
click at [307, 246] on li "Rice Pudding" at bounding box center [343, 246] width 192 height 13
type input "Rice Pudding"
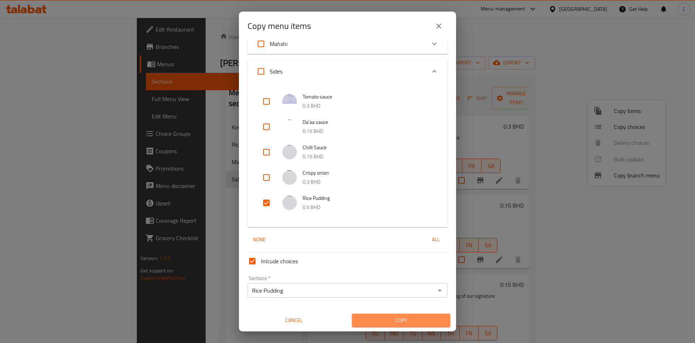
click at [401, 323] on span "Copy" at bounding box center [401, 320] width 87 height 9
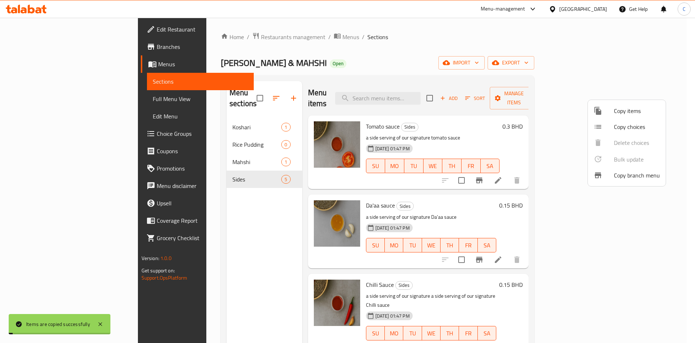
click at [158, 249] on div at bounding box center [347, 171] width 695 height 343
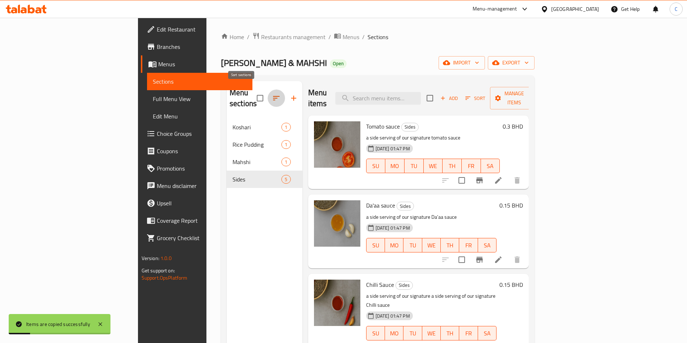
click at [268, 91] on button "button" at bounding box center [276, 97] width 17 height 17
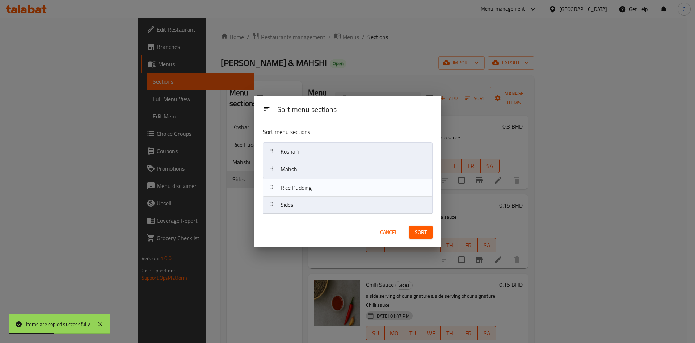
drag, startPoint x: 287, startPoint y: 175, endPoint x: 287, endPoint y: 195, distance: 20.3
click at [287, 195] on nav "Koshari Rice Pudding Mahshi Sides" at bounding box center [348, 178] width 170 height 72
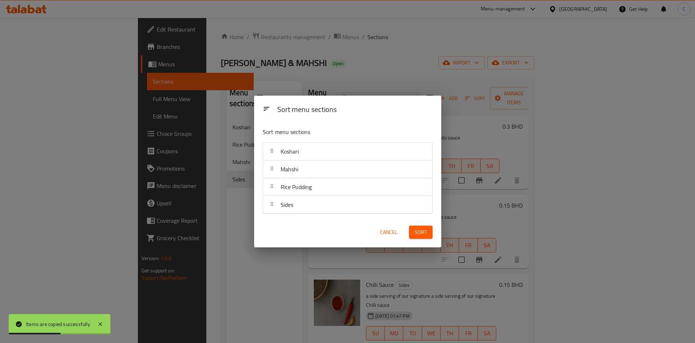
click at [416, 231] on span "Sort" at bounding box center [421, 232] width 12 height 9
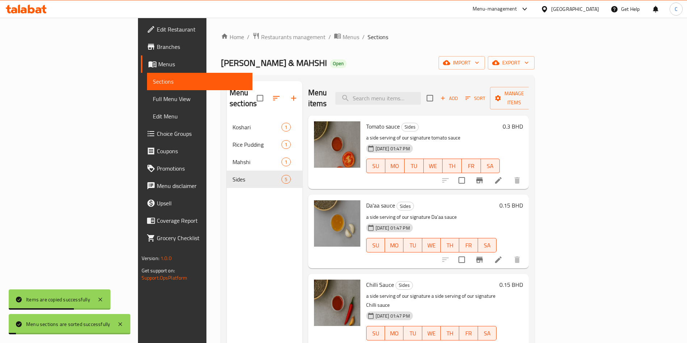
click at [235, 229] on div "Menu sections Koshari 1 Rice Pudding 1 Mahshi 1 Sides 5" at bounding box center [265, 252] width 76 height 343
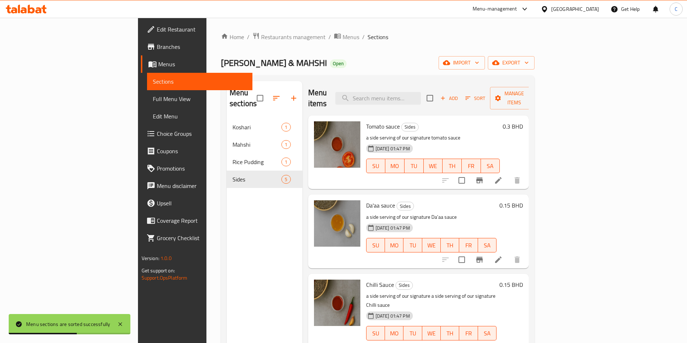
click at [141, 126] on link "Choice Groups" at bounding box center [197, 133] width 112 height 17
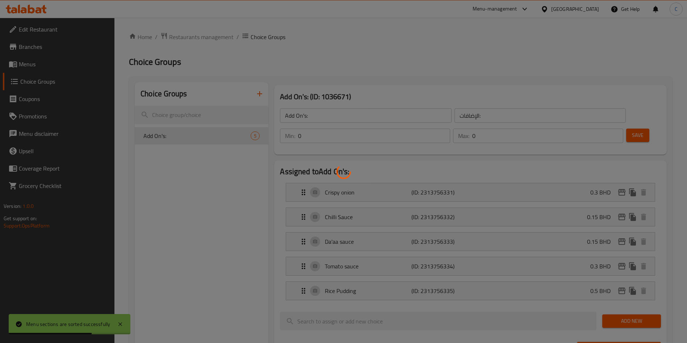
click at [55, 139] on div at bounding box center [343, 171] width 687 height 343
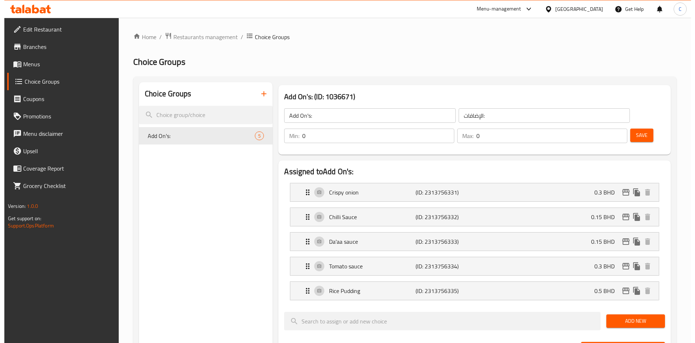
scroll to position [283, 0]
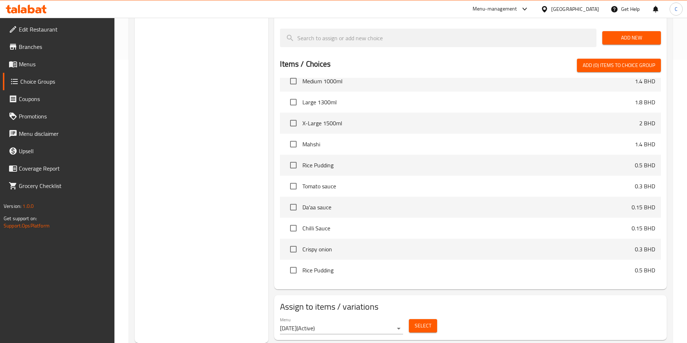
drag, startPoint x: 430, startPoint y: 307, endPoint x: 425, endPoint y: 303, distance: 6.4
click at [425, 321] on span "Select" at bounding box center [423, 325] width 17 height 9
